Goal: Task Accomplishment & Management: Manage account settings

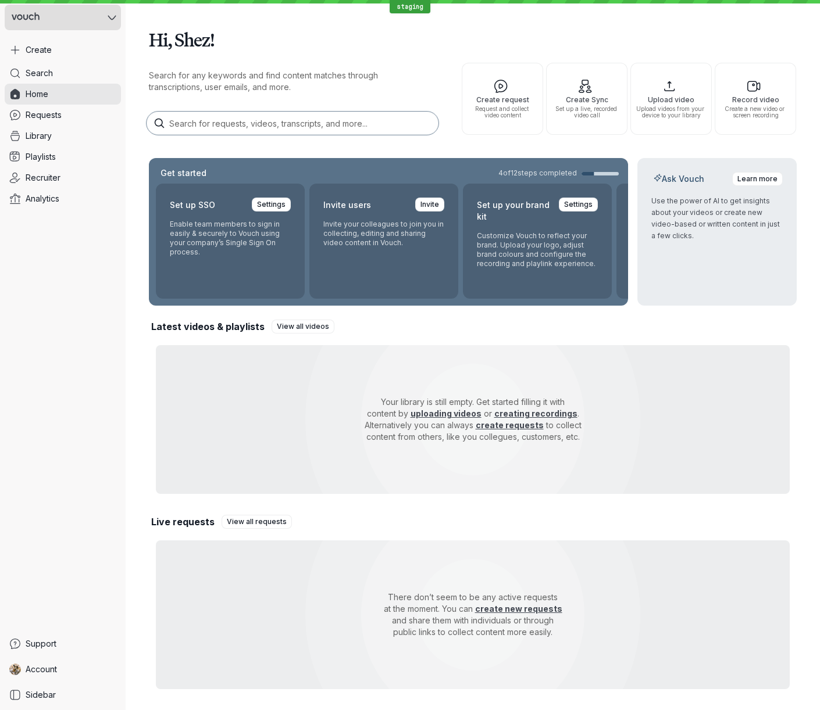
click at [112, 15] on icon at bounding box center [112, 17] width 9 height 9
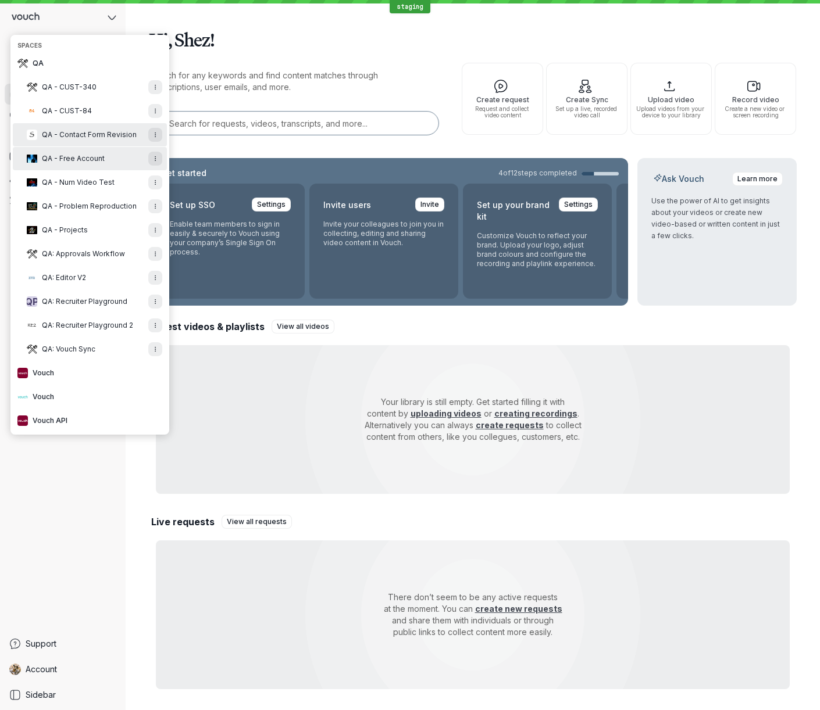
click at [90, 133] on span "QA - Contact Form Revision" at bounding box center [89, 134] width 95 height 9
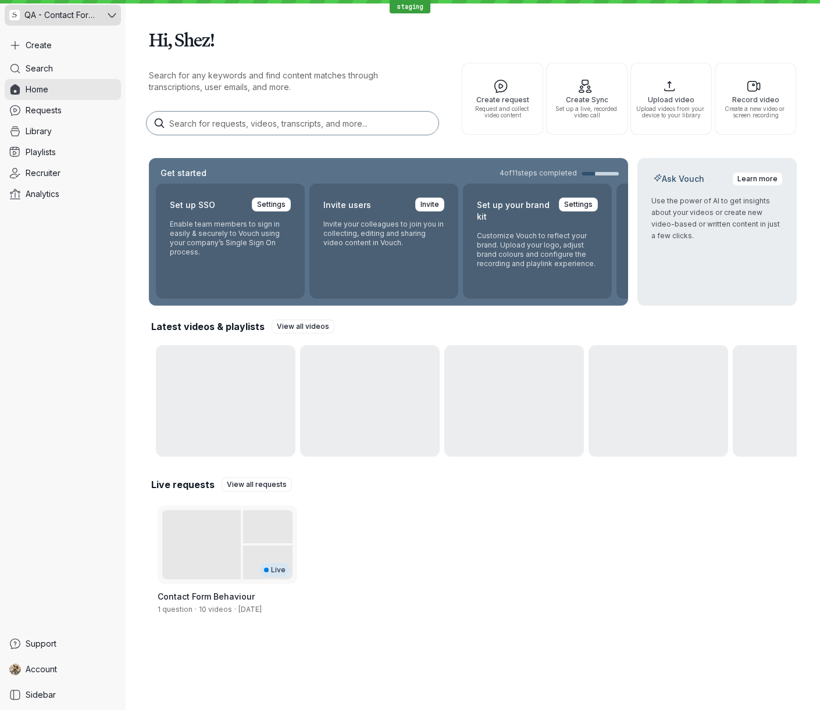
click at [76, 16] on span "QA - Contact Form Revision" at bounding box center [61, 15] width 74 height 12
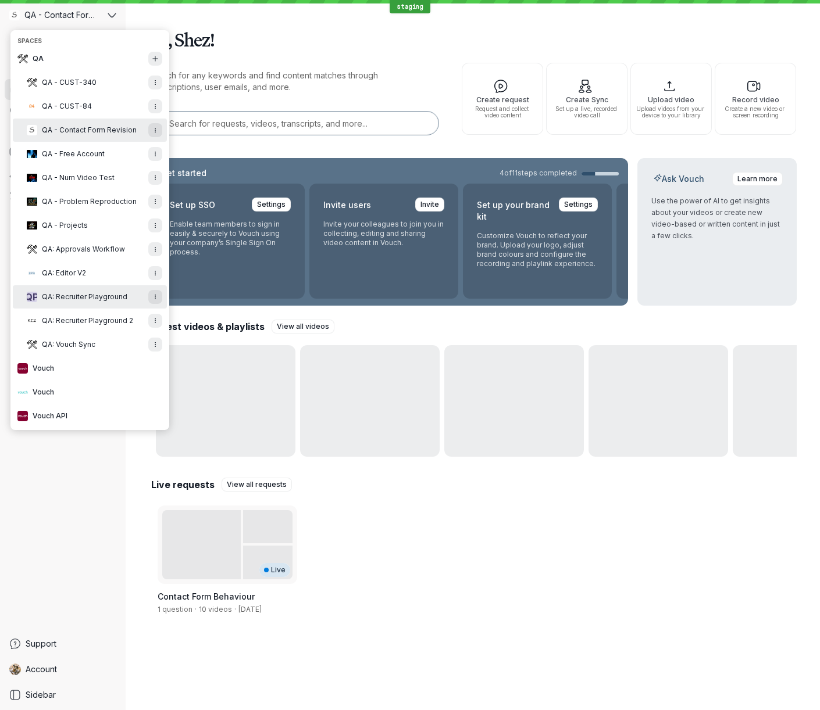
click at [73, 293] on span "QA: Recruiter Playground" at bounding box center [84, 296] width 85 height 9
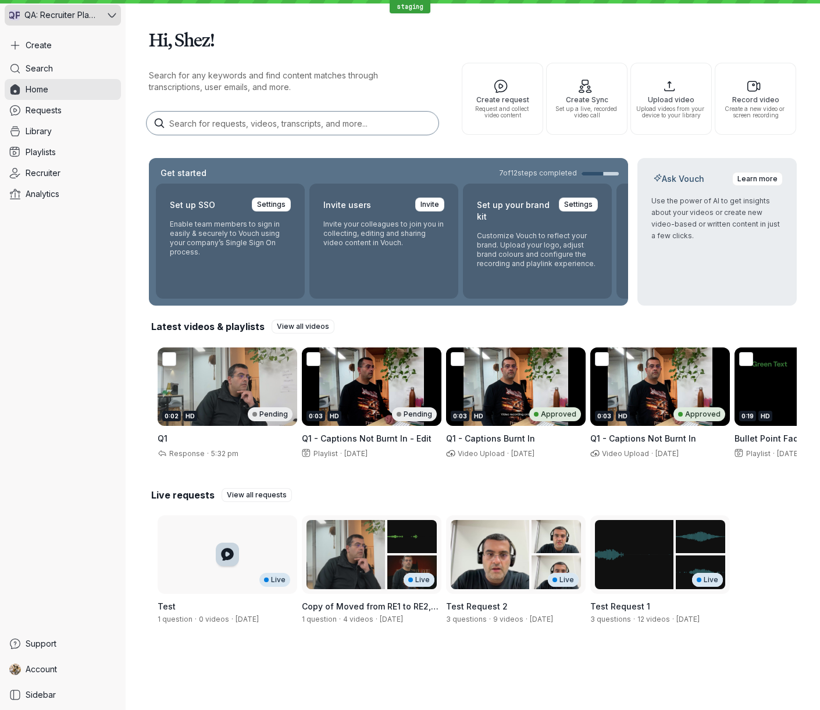
click at [111, 12] on icon at bounding box center [112, 15] width 9 height 9
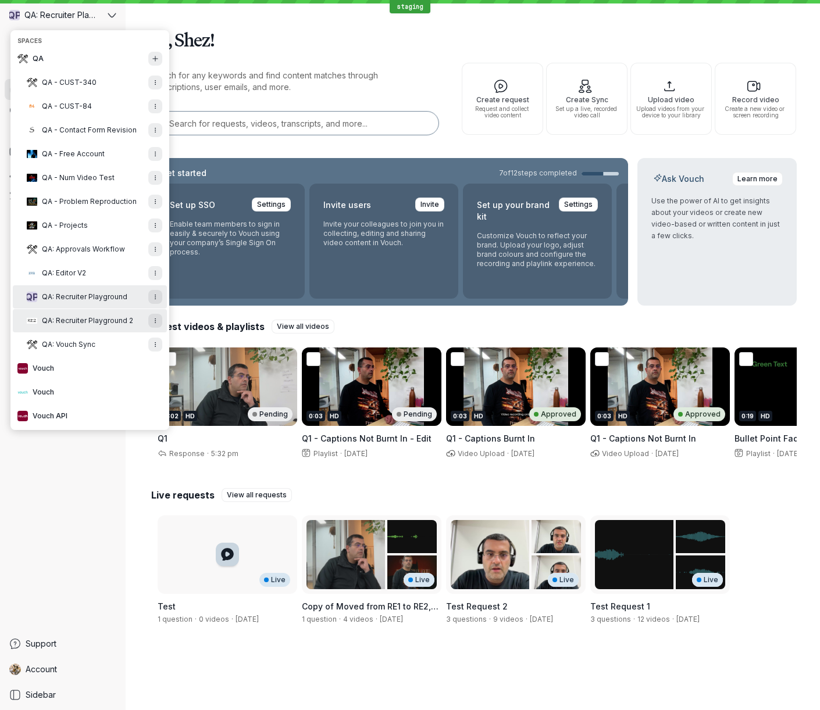
click at [79, 324] on span "QA: Recruiter Playground 2" at bounding box center [87, 320] width 91 height 9
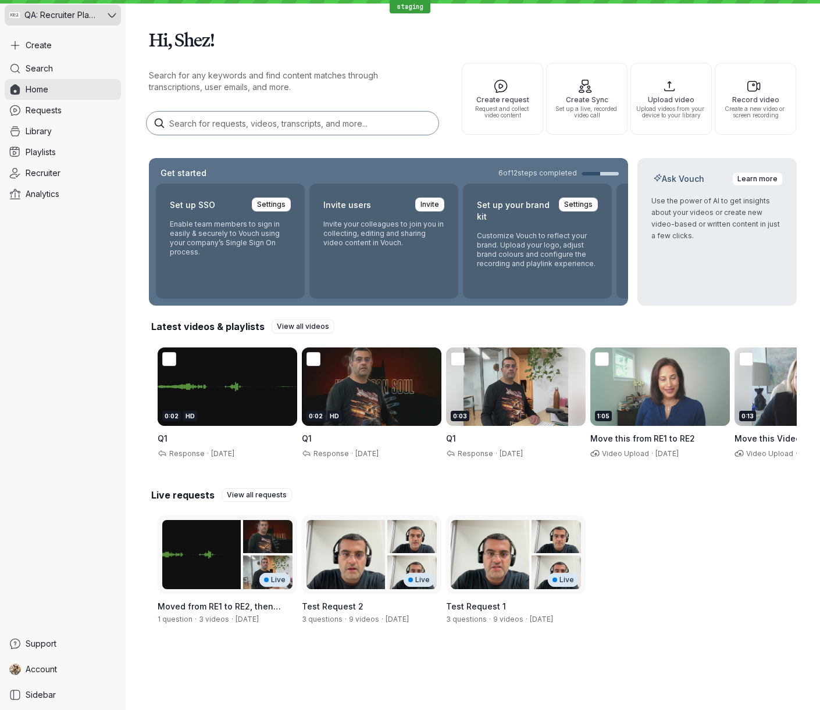
click at [79, 15] on span "QA: Recruiter Playground 2" at bounding box center [61, 15] width 74 height 12
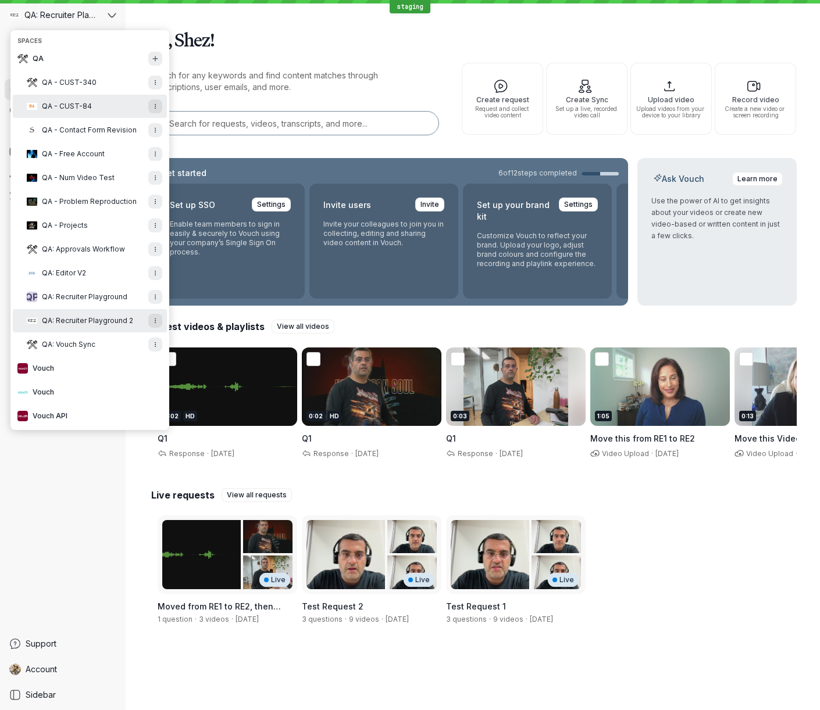
click at [66, 104] on span "QA - CUST-84" at bounding box center [67, 106] width 50 height 9
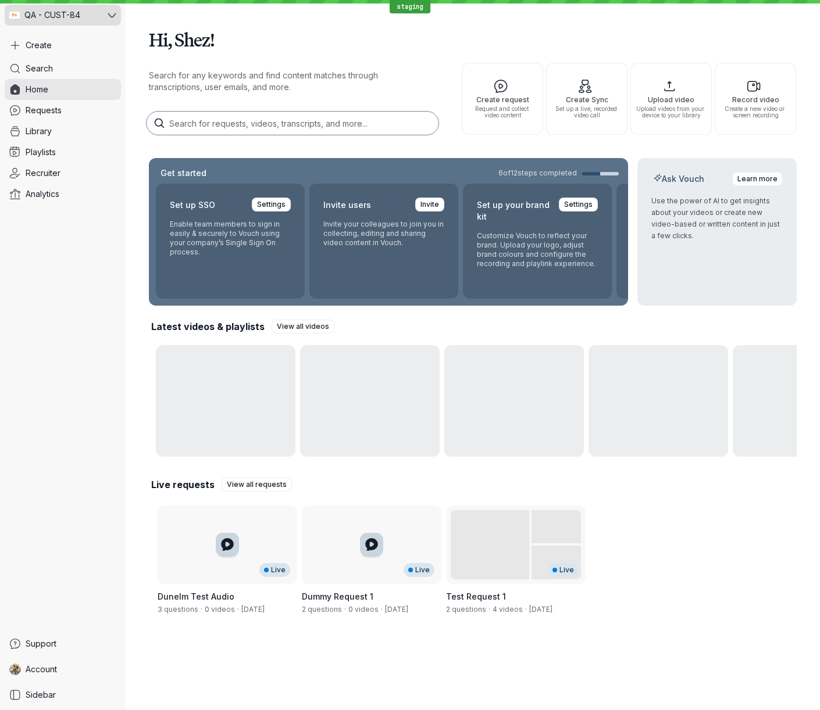
click at [58, 21] on div "QA - CUST-84" at bounding box center [55, 15] width 101 height 21
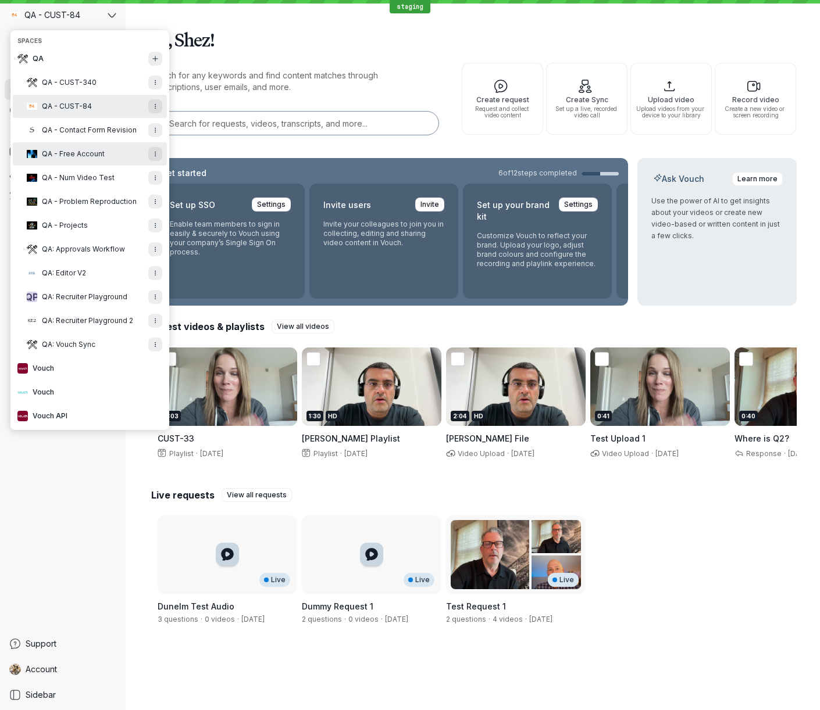
click at [69, 156] on span "QA - Free Account" at bounding box center [73, 153] width 63 height 9
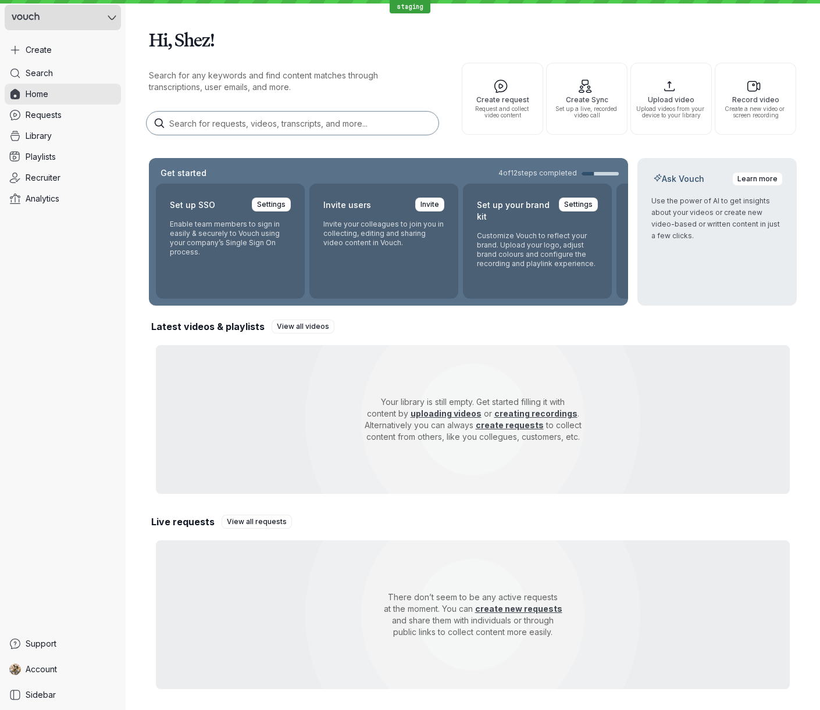
click at [97, 20] on button at bounding box center [63, 18] width 116 height 26
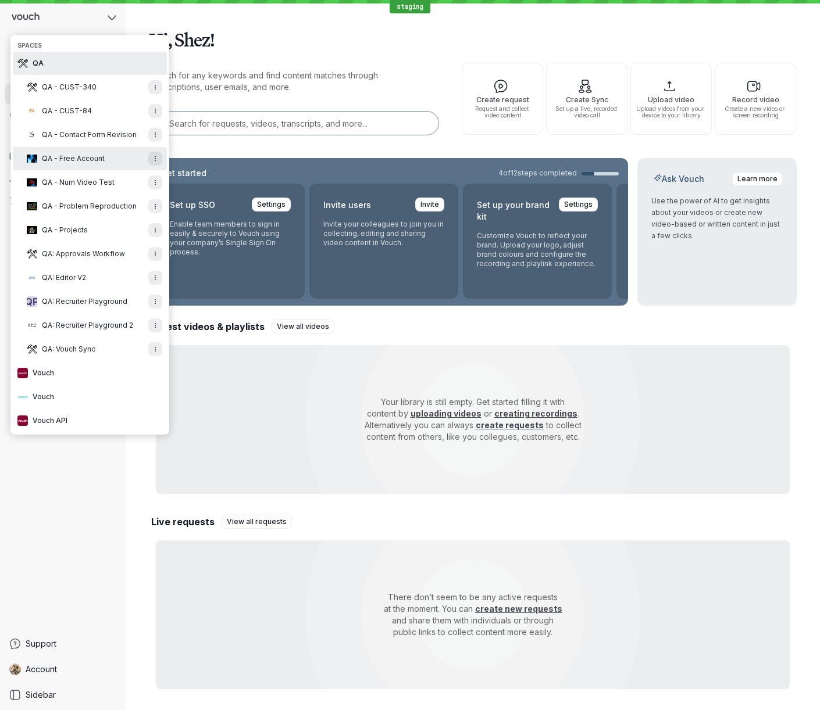
click at [77, 64] on button "QA" at bounding box center [90, 63] width 154 height 23
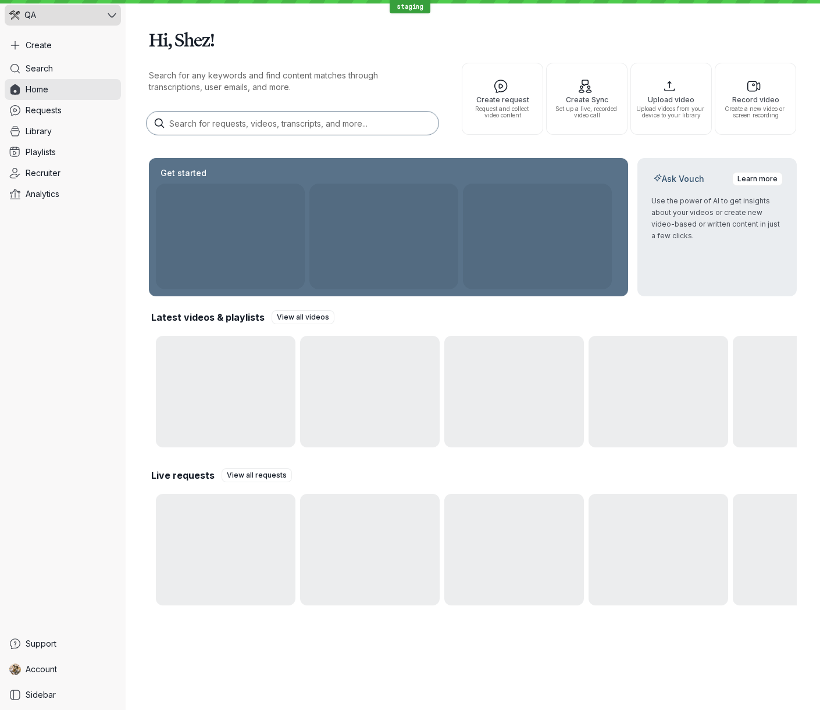
click at [111, 12] on icon at bounding box center [112, 15] width 9 height 9
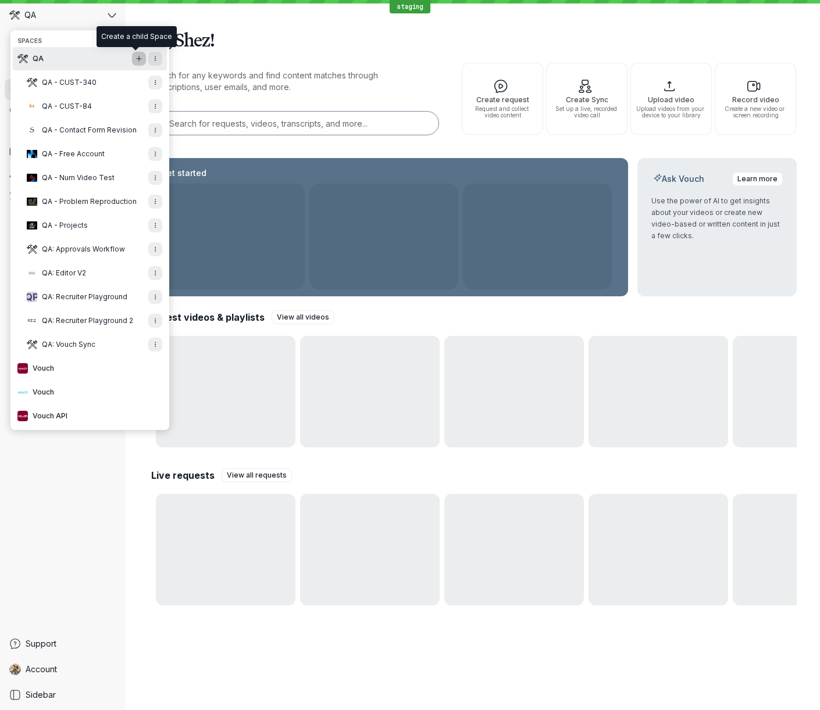
click at [135, 59] on icon "Add new Space" at bounding box center [138, 58] width 7 height 7
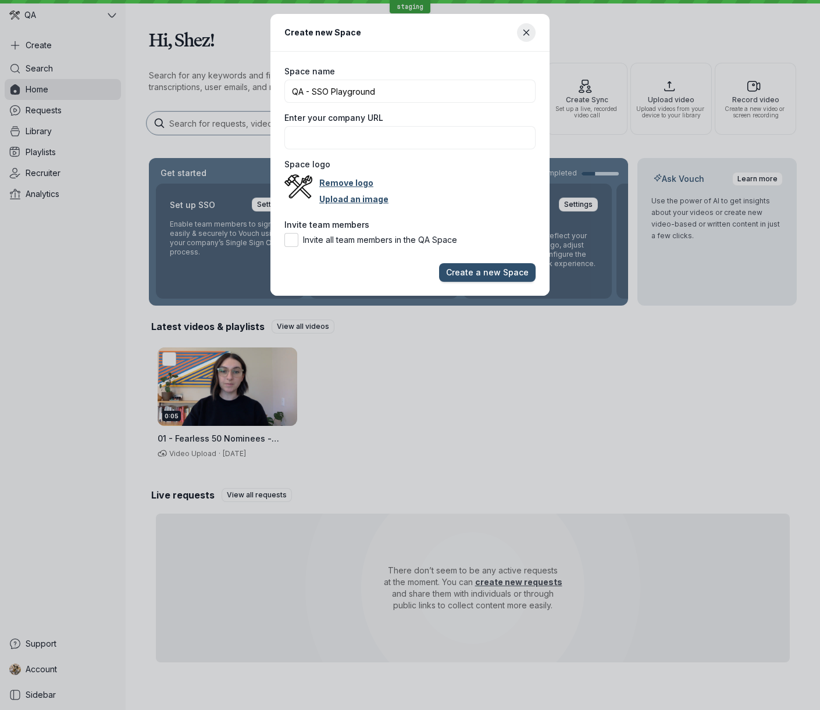
type input "QA - SSO Playground"
click at [439, 263] on button "Create a new Space" at bounding box center [487, 272] width 97 height 19
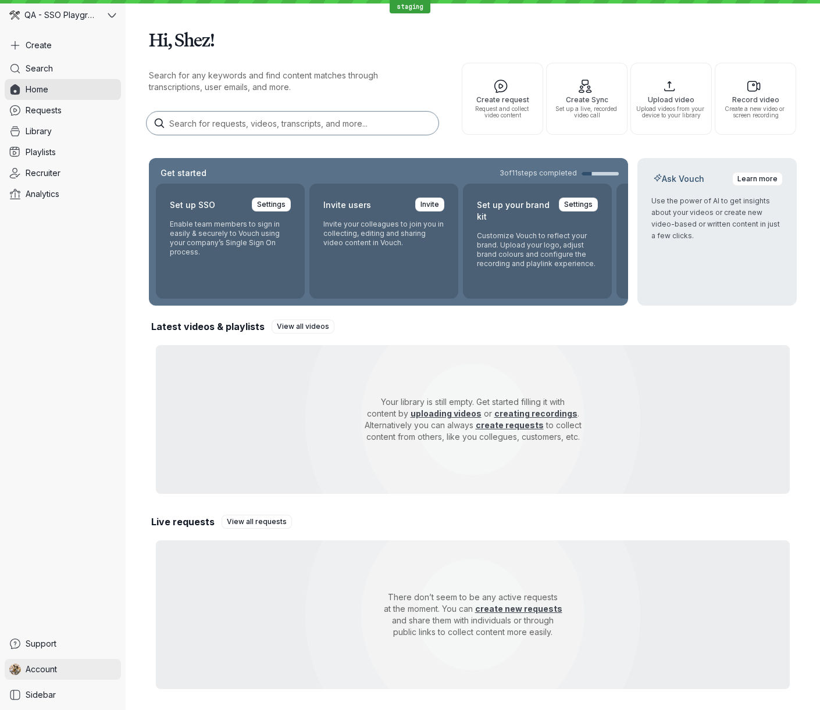
click at [71, 667] on link "Account" at bounding box center [63, 669] width 116 height 21
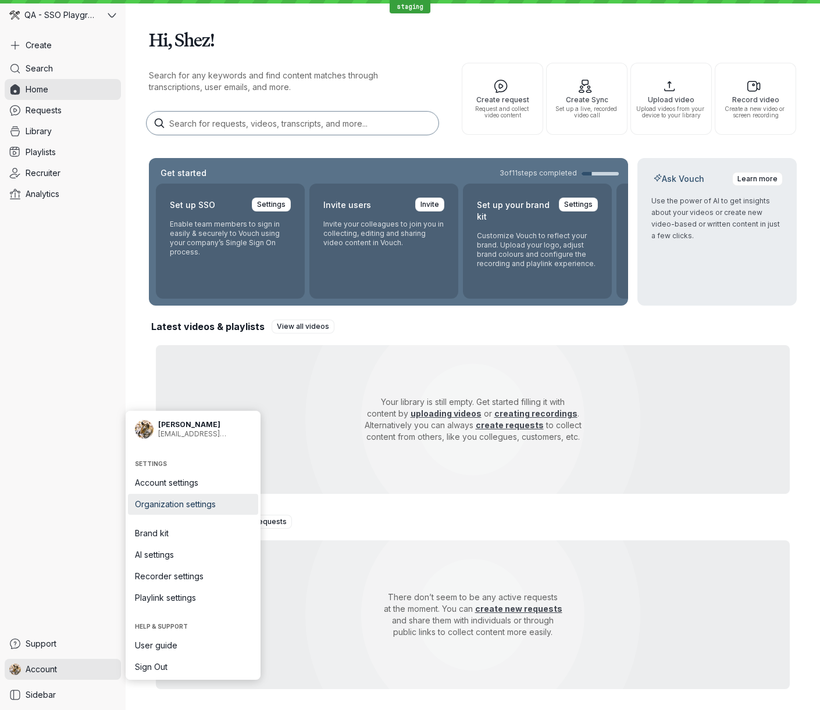
click at [183, 504] on span "Organization settings" at bounding box center [193, 505] width 116 height 12
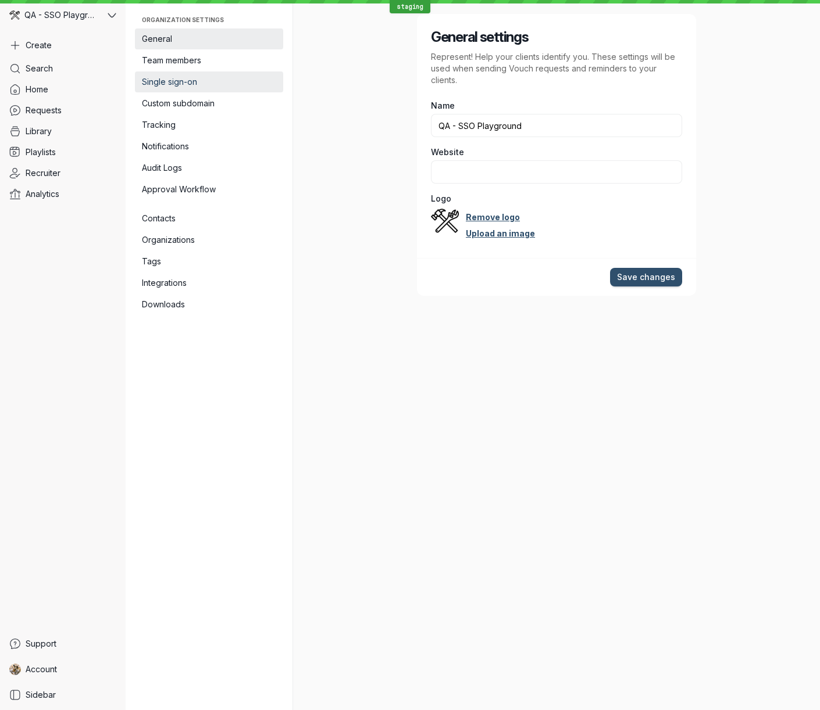
click at [186, 83] on span "Single sign-on" at bounding box center [209, 82] width 134 height 12
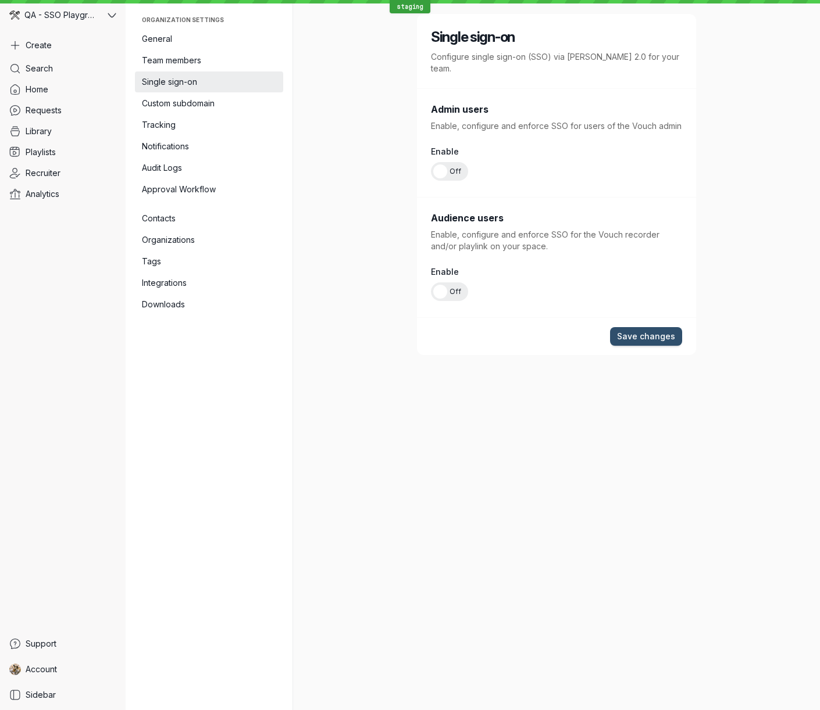
click at [458, 162] on span "Off" at bounding box center [455, 171] width 12 height 19
click at [0, 0] on input "On Off" at bounding box center [0, 0] width 0 height 0
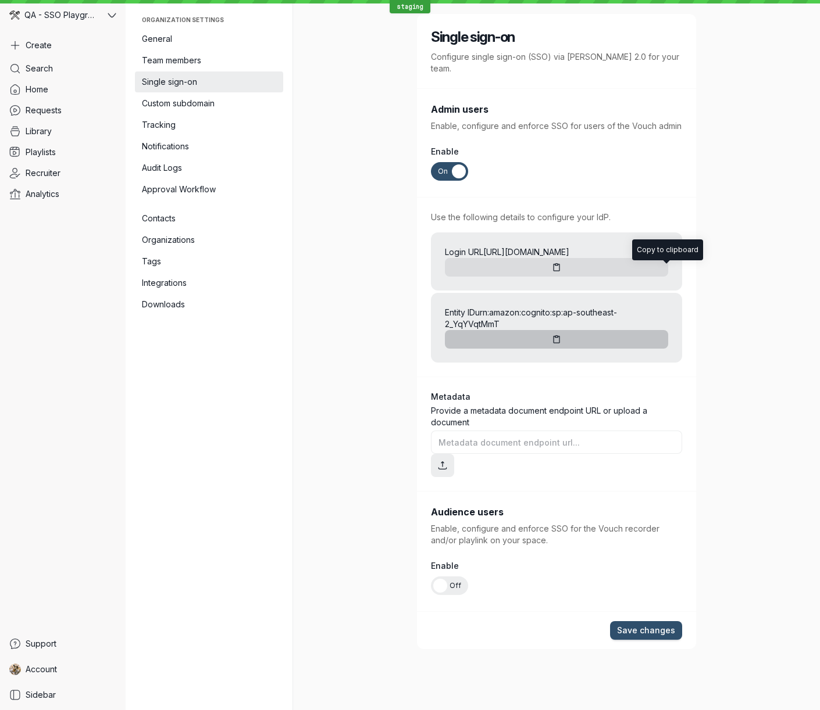
click at [562, 335] on icon "button" at bounding box center [557, 340] width 10 height 10
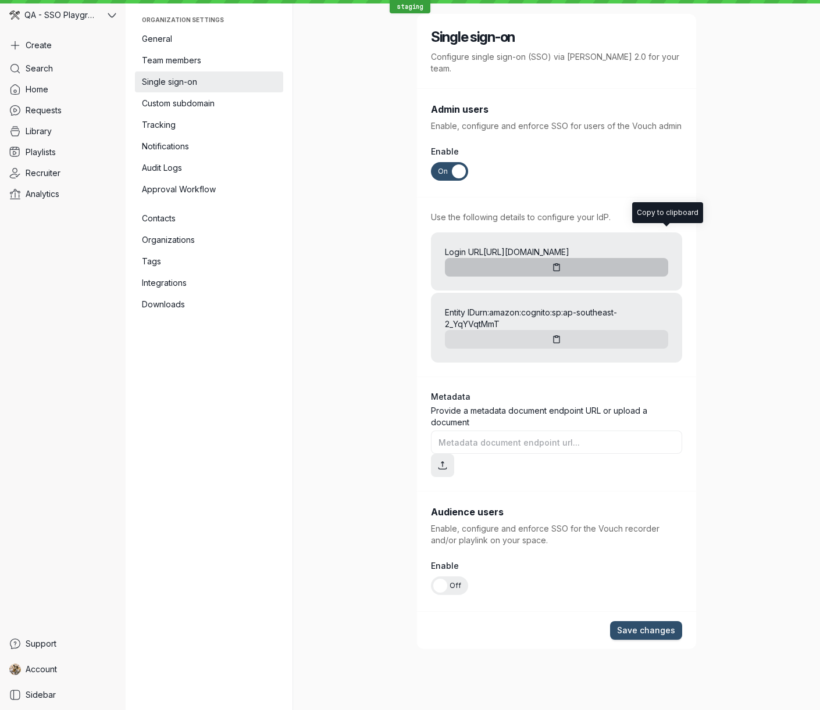
click at [562, 263] on icon "button" at bounding box center [557, 268] width 10 height 10
click at [77, 671] on link "Account" at bounding box center [63, 669] width 116 height 21
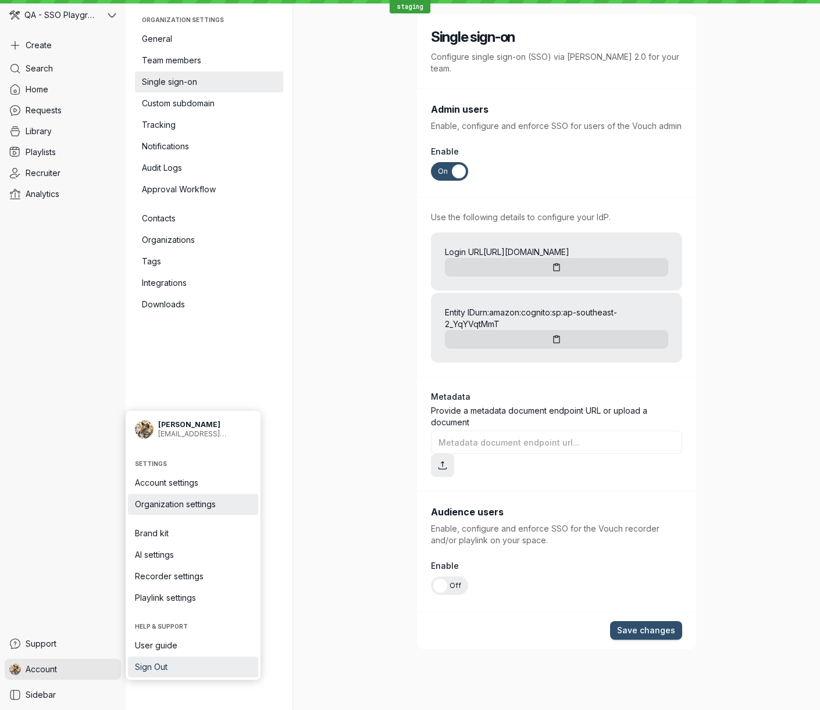
click at [195, 670] on span "Sign Out" at bounding box center [193, 668] width 116 height 12
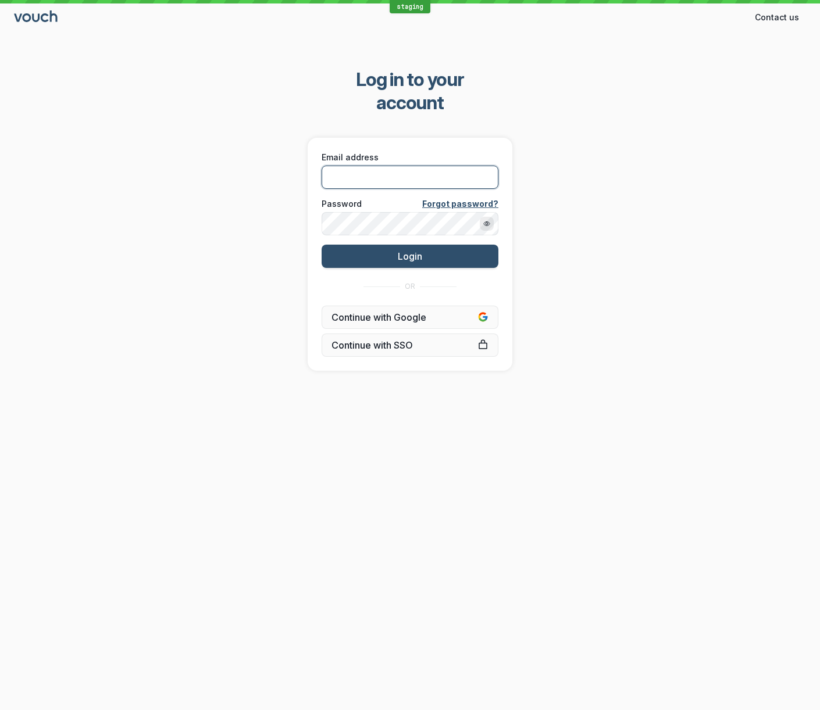
click at [442, 166] on input "Email address" at bounding box center [409, 177] width 177 height 23
type input "[EMAIL_ADDRESS][DOMAIN_NAME]"
